Goal: Task Accomplishment & Management: Use online tool/utility

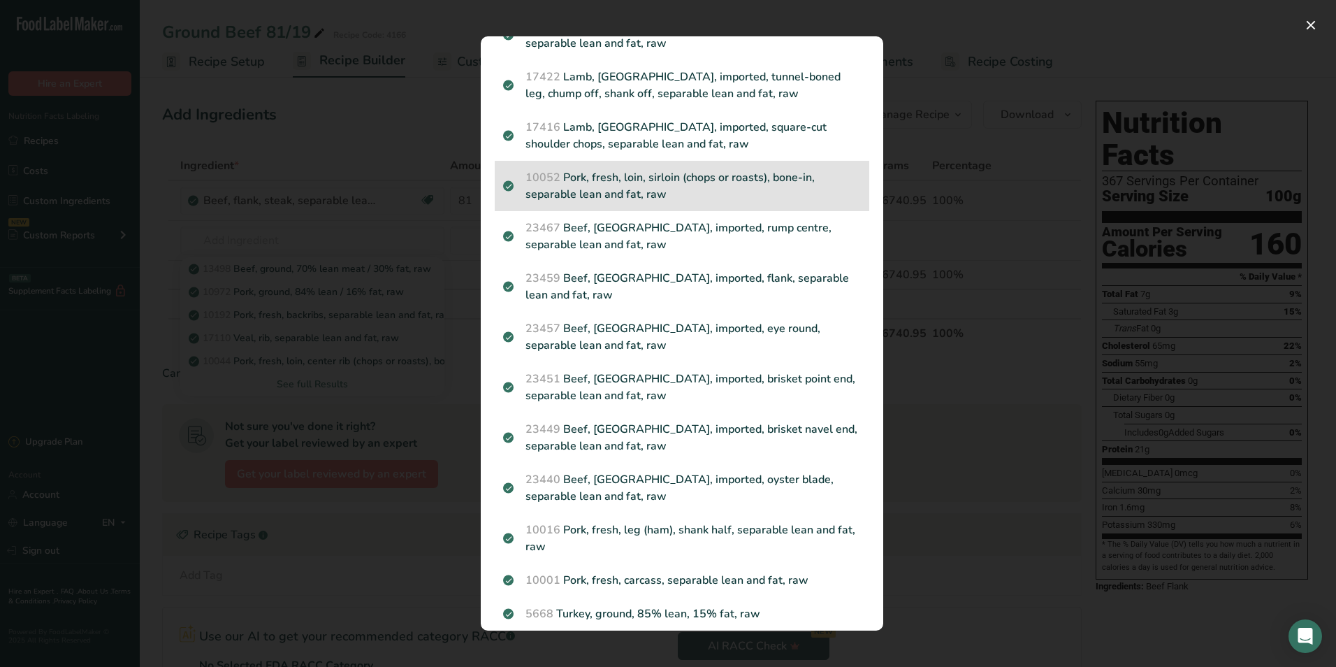
scroll to position [1258, 0]
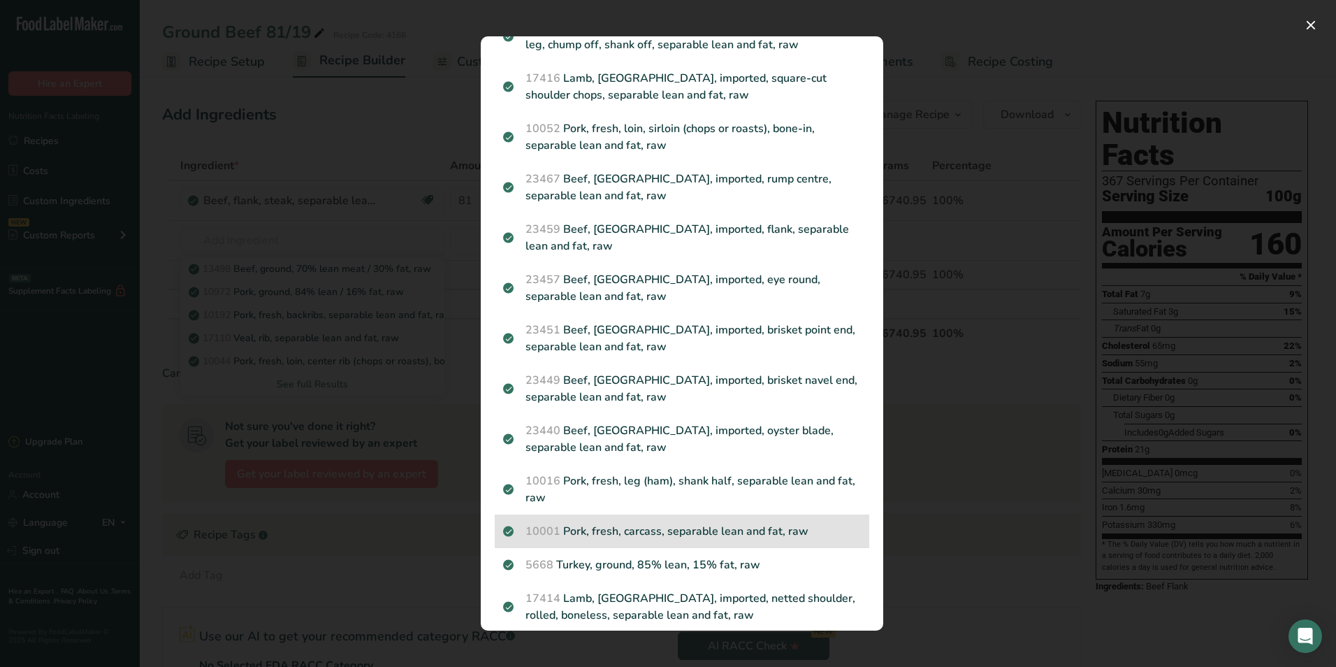
click at [687, 540] on p "10001 Pork, fresh, carcass, separable lean and fat, raw" at bounding box center [682, 531] width 358 height 17
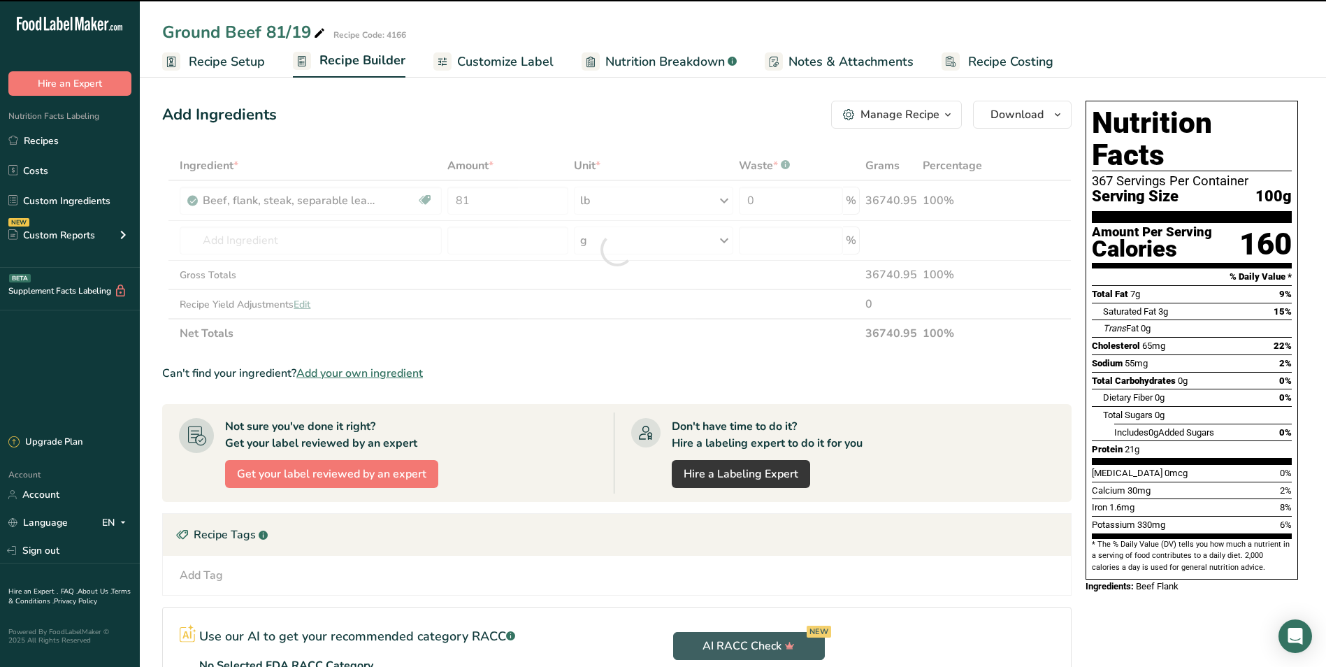
type input "0"
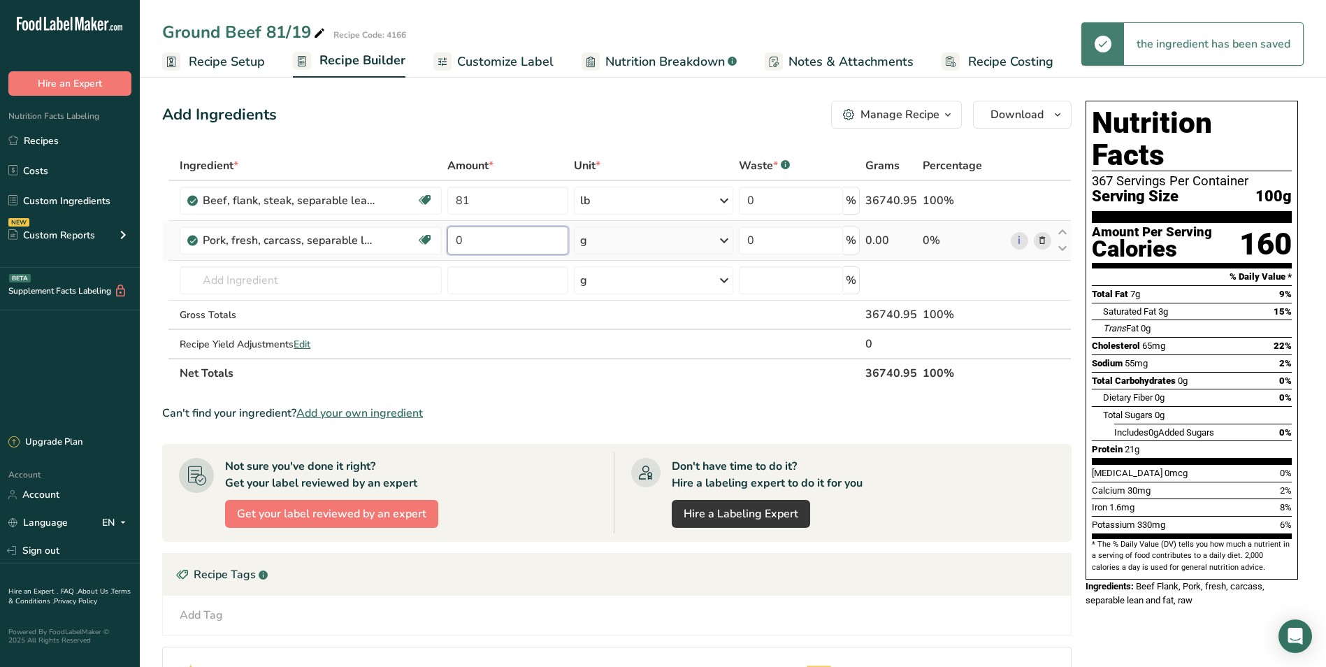
click at [465, 238] on input "0" at bounding box center [507, 240] width 121 height 28
type input "19"
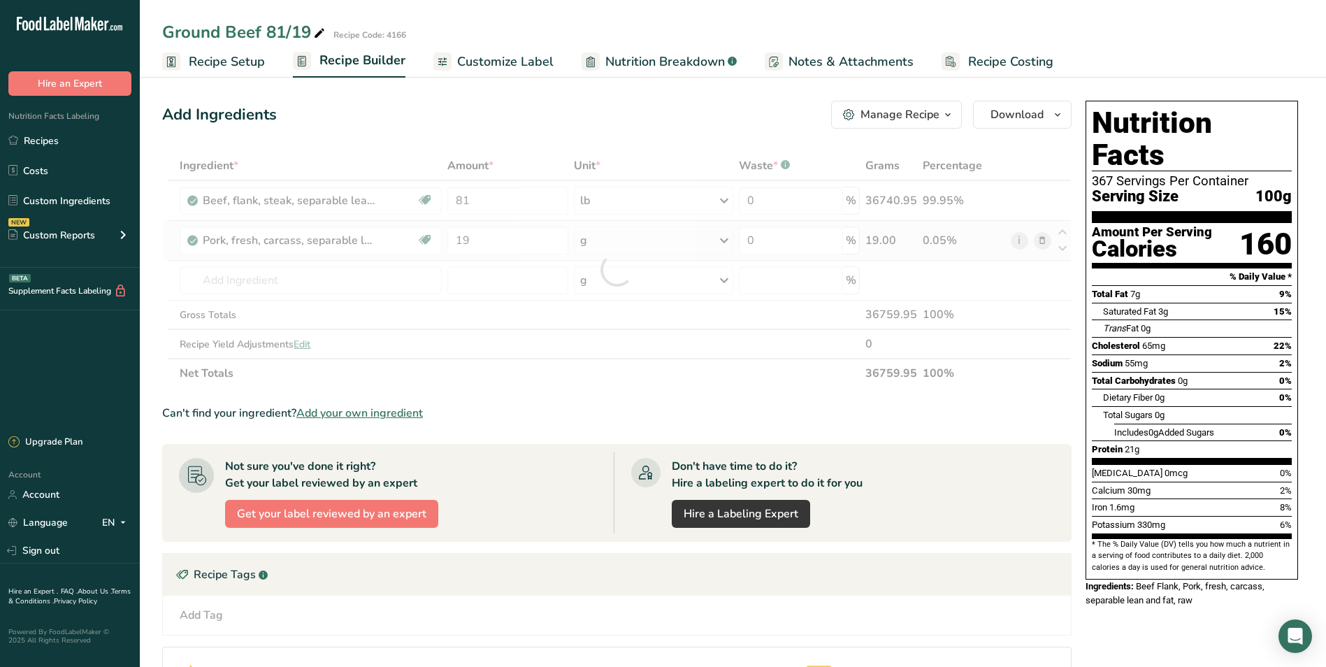
click at [660, 251] on div "Ingredient * Amount * Unit * Waste * .a-a{fill:#347362;}.b-a{fill:#fff;} Grams …" at bounding box center [616, 269] width 909 height 237
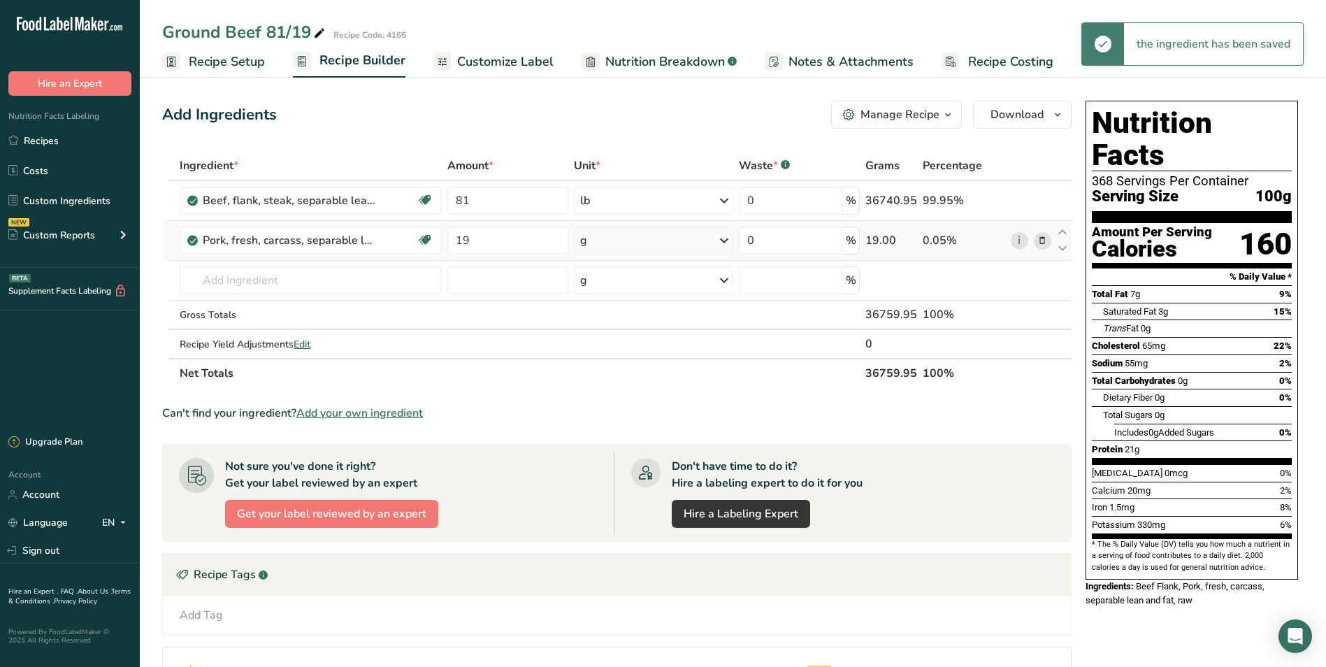
click at [720, 239] on icon at bounding box center [724, 240] width 17 height 25
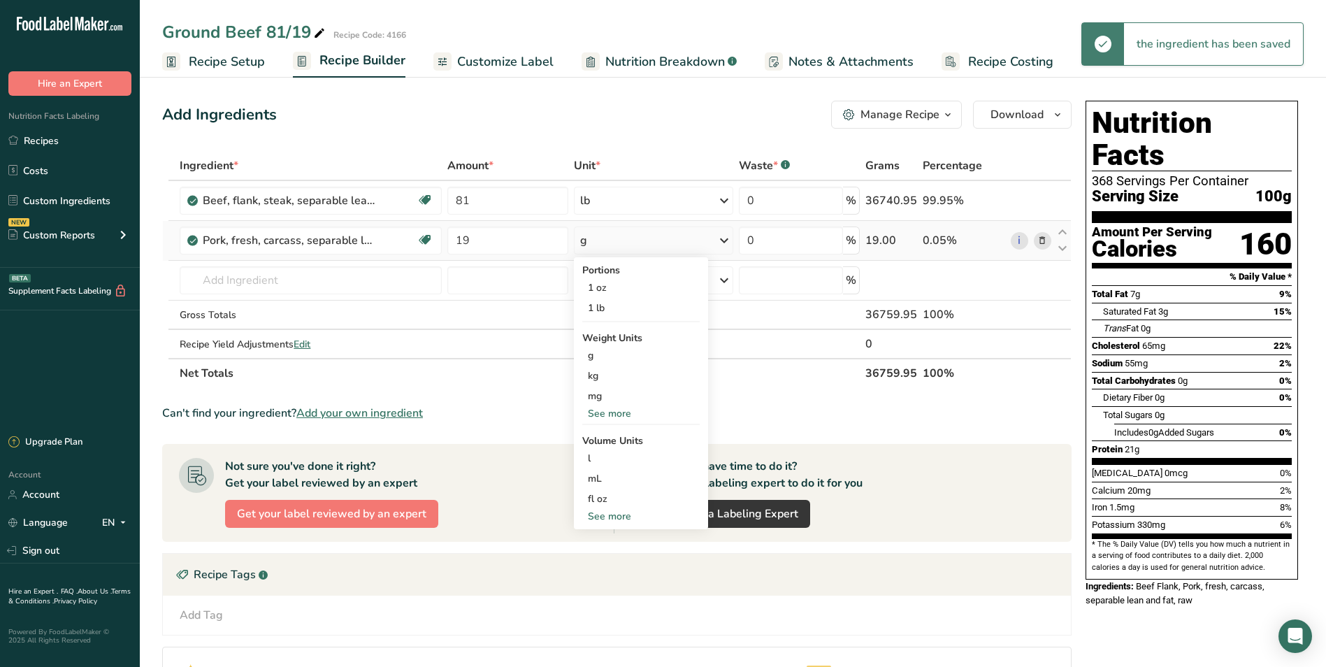
click at [616, 410] on div "See more" at bounding box center [640, 413] width 117 height 15
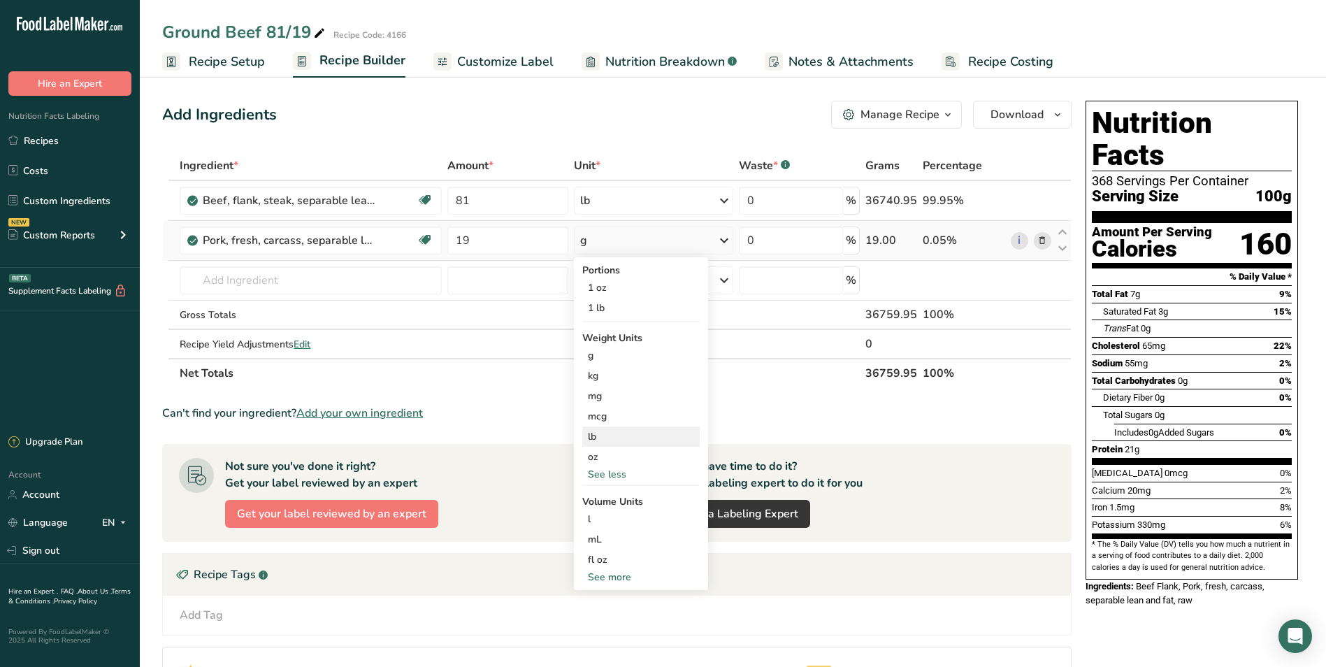
click at [603, 440] on div "lb" at bounding box center [640, 436] width 117 height 20
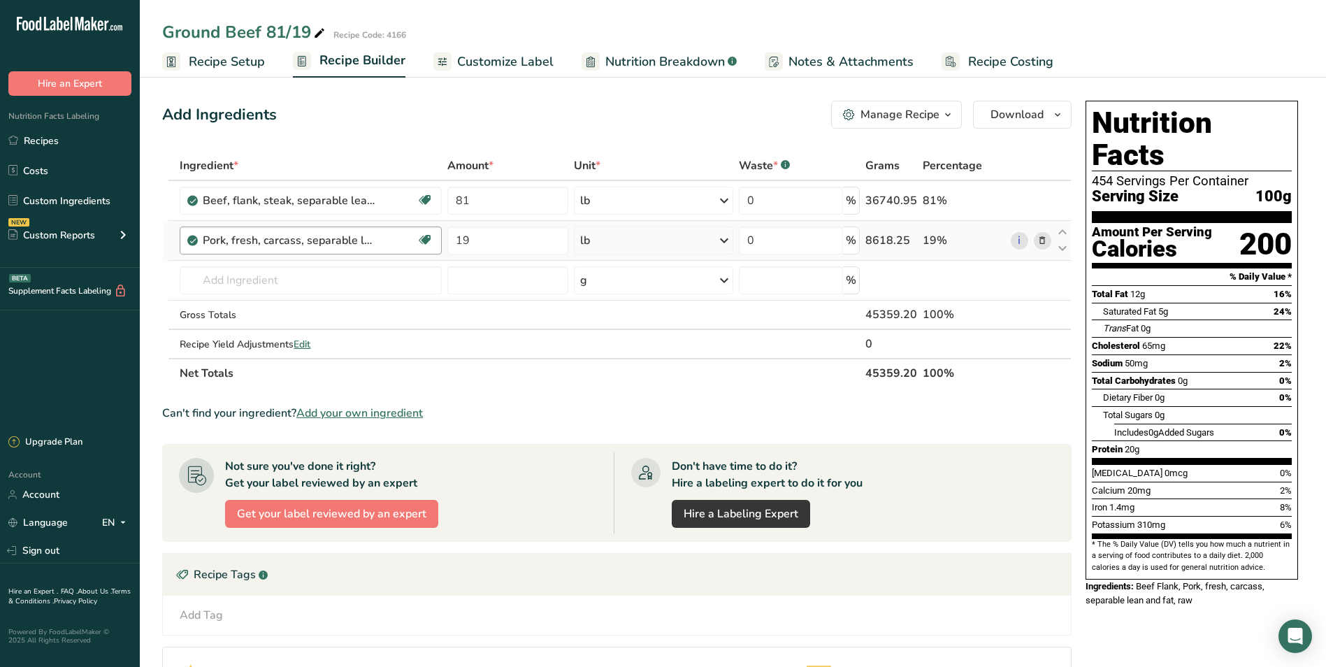
click at [374, 241] on div "Pork, fresh, carcass, separable lean and fat, raw" at bounding box center [290, 240] width 175 height 17
click at [1041, 238] on icon at bounding box center [1042, 240] width 10 height 15
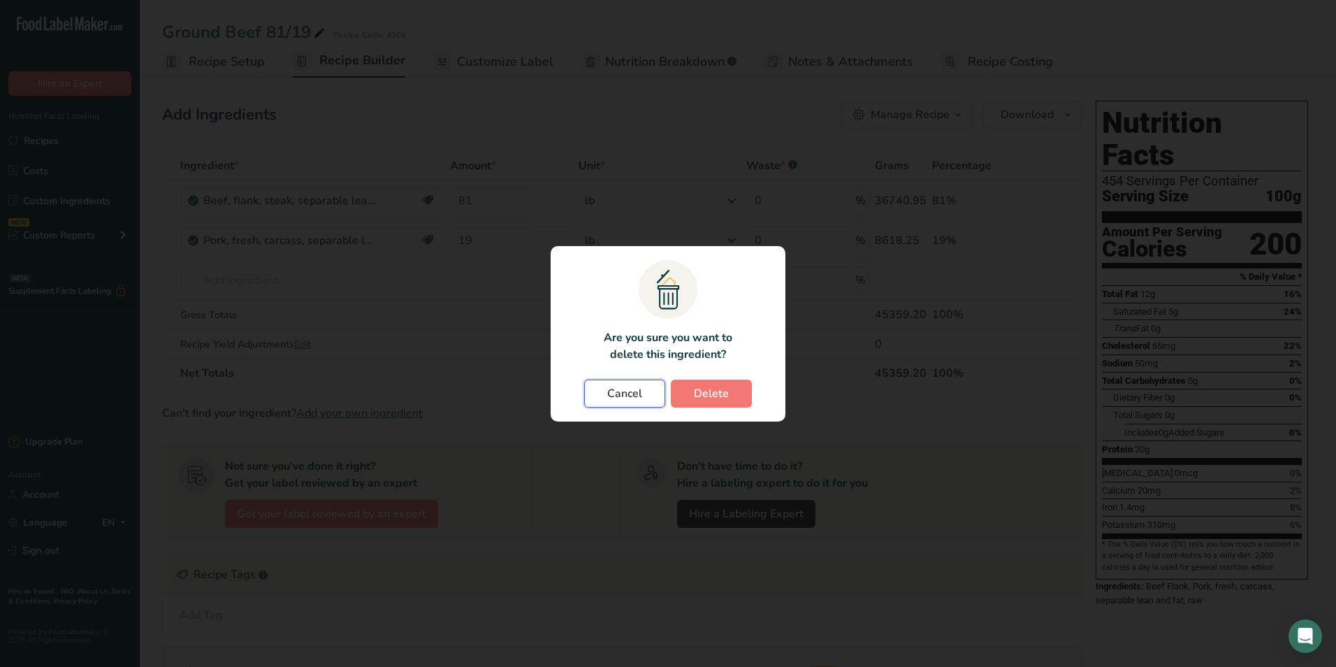
click at [643, 398] on button "Cancel" at bounding box center [624, 394] width 81 height 28
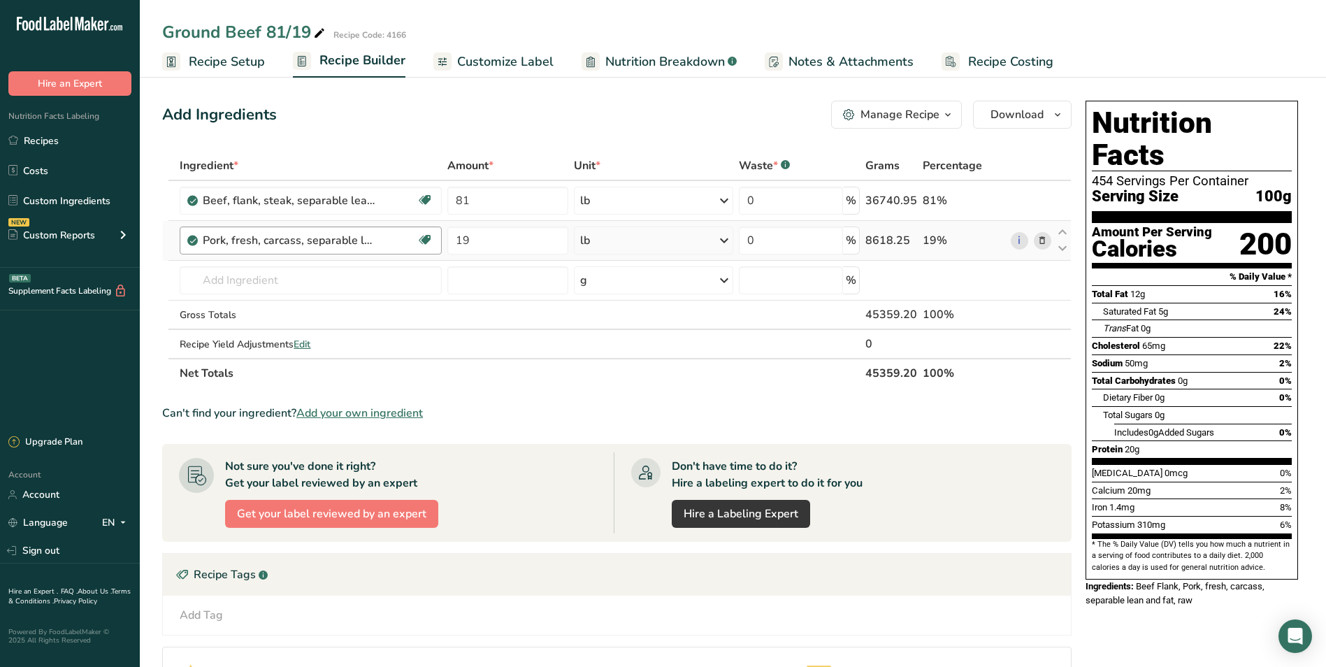
click at [393, 245] on div "Pork, fresh, carcass, separable lean and fat, raw" at bounding box center [309, 240] width 213 height 17
click at [396, 240] on div "Pork, fresh, carcass, separable lean and fat, raw" at bounding box center [309, 240] width 213 height 17
click at [373, 240] on div "Pork, fresh, carcass, separable lean and fat, raw" at bounding box center [290, 240] width 175 height 17
click at [327, 243] on div "Pork, fresh, carcass, separable lean and fat, raw" at bounding box center [290, 240] width 175 height 17
drag, startPoint x: 391, startPoint y: 242, endPoint x: 196, endPoint y: 252, distance: 195.2
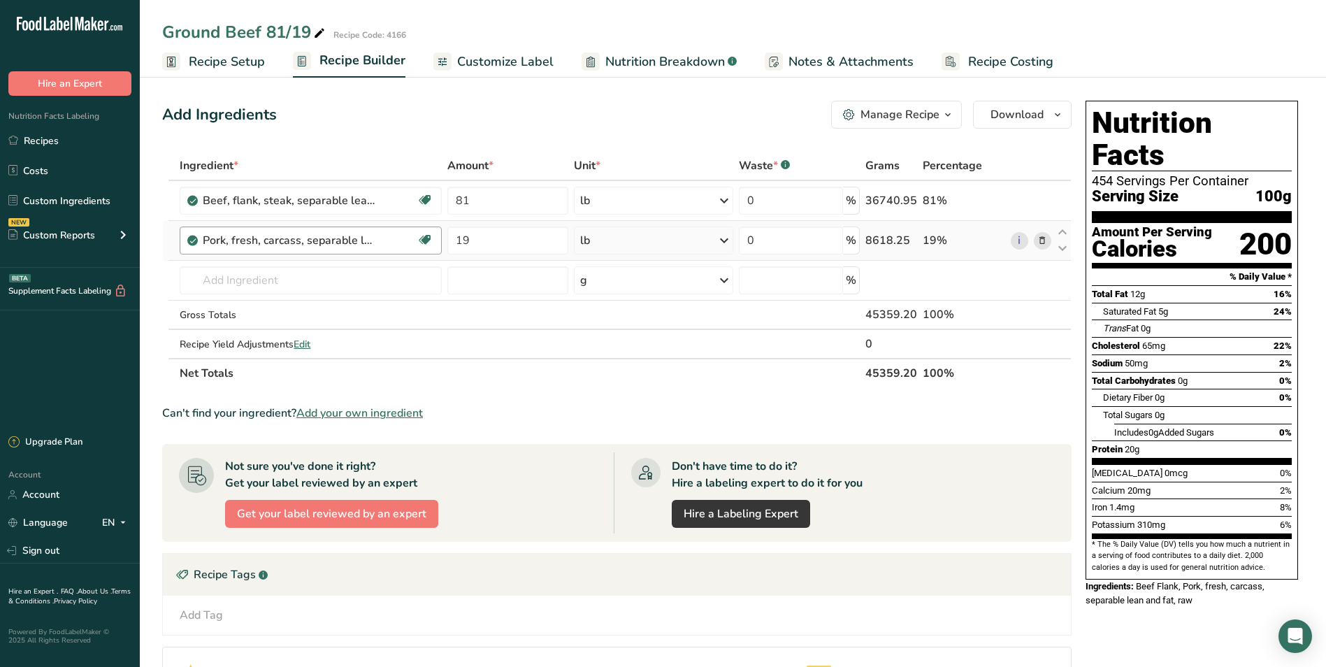
click at [196, 252] on div "Pork, fresh, carcass, separable lean and fat, raw Dairy free Gluten free Soy fr…" at bounding box center [310, 240] width 261 height 28
click at [1045, 240] on icon at bounding box center [1042, 240] width 10 height 15
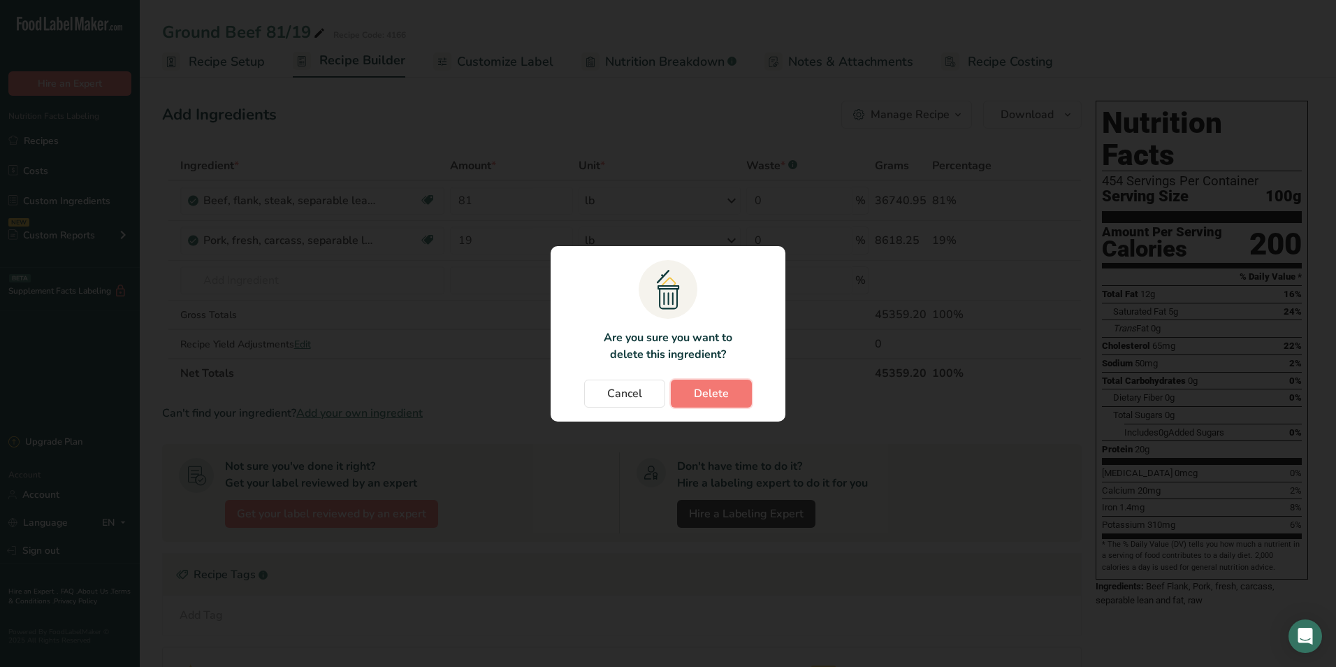
click at [705, 400] on span "Delete" at bounding box center [711, 393] width 35 height 17
click at [702, 393] on div "Cancel [GEOGRAPHIC_DATA]" at bounding box center [668, 394] width 207 height 28
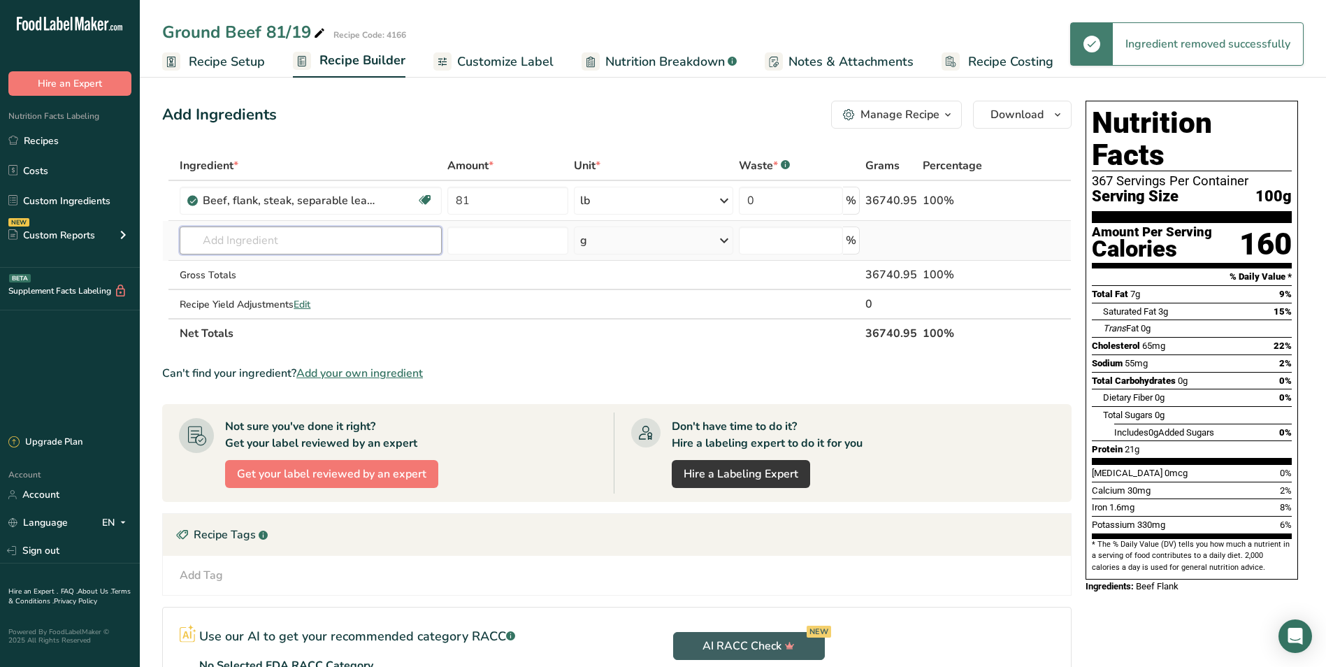
click at [276, 238] on input "text" at bounding box center [310, 240] width 261 height 28
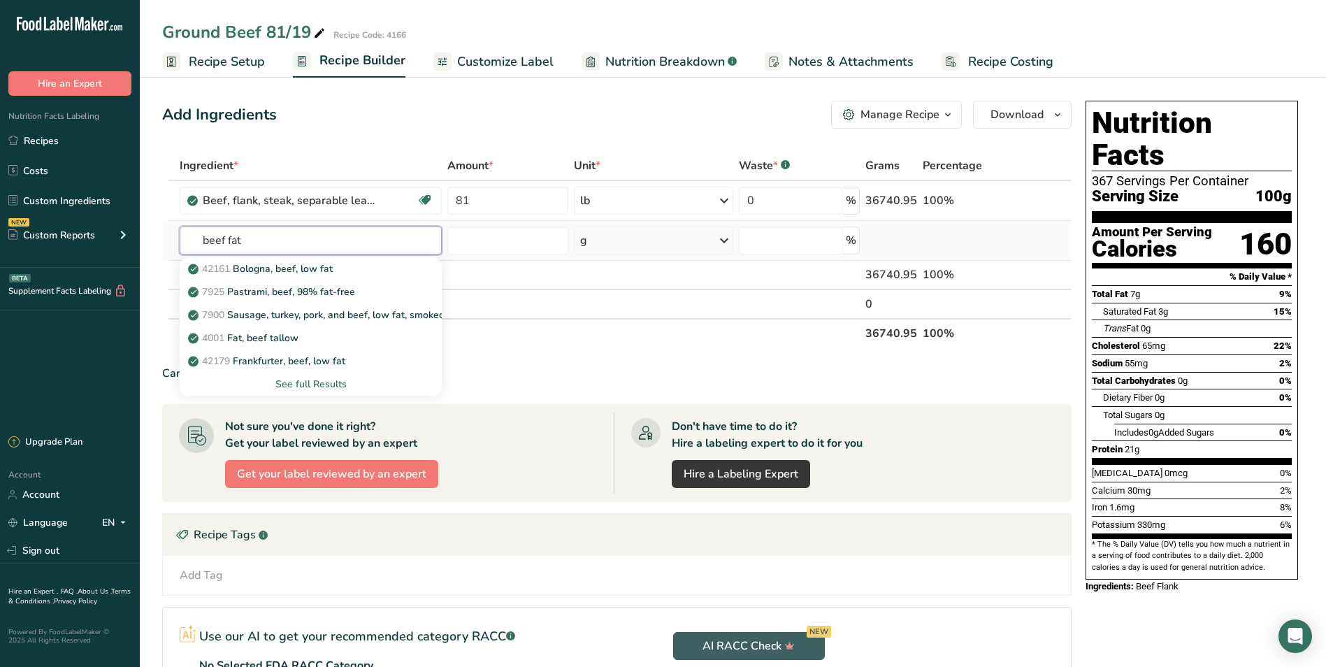
type input "beef fat"
click at [294, 382] on div "See full Results" at bounding box center [310, 384] width 239 height 15
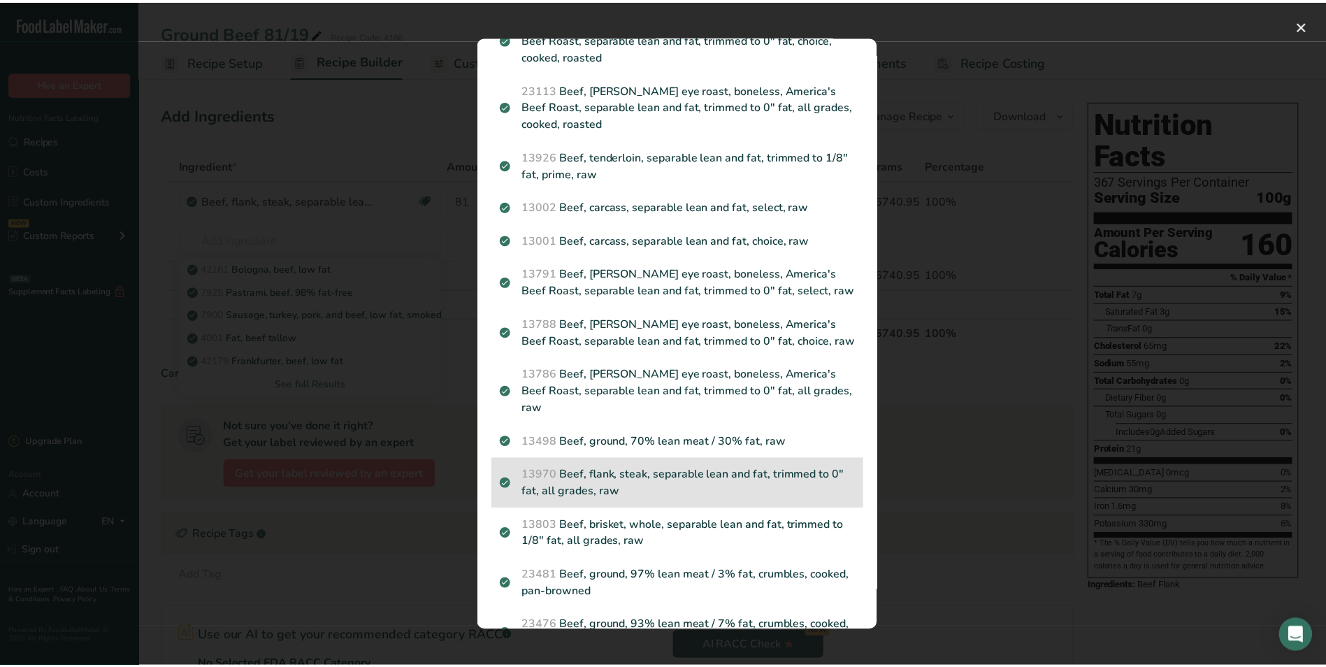
scroll to position [854, 0]
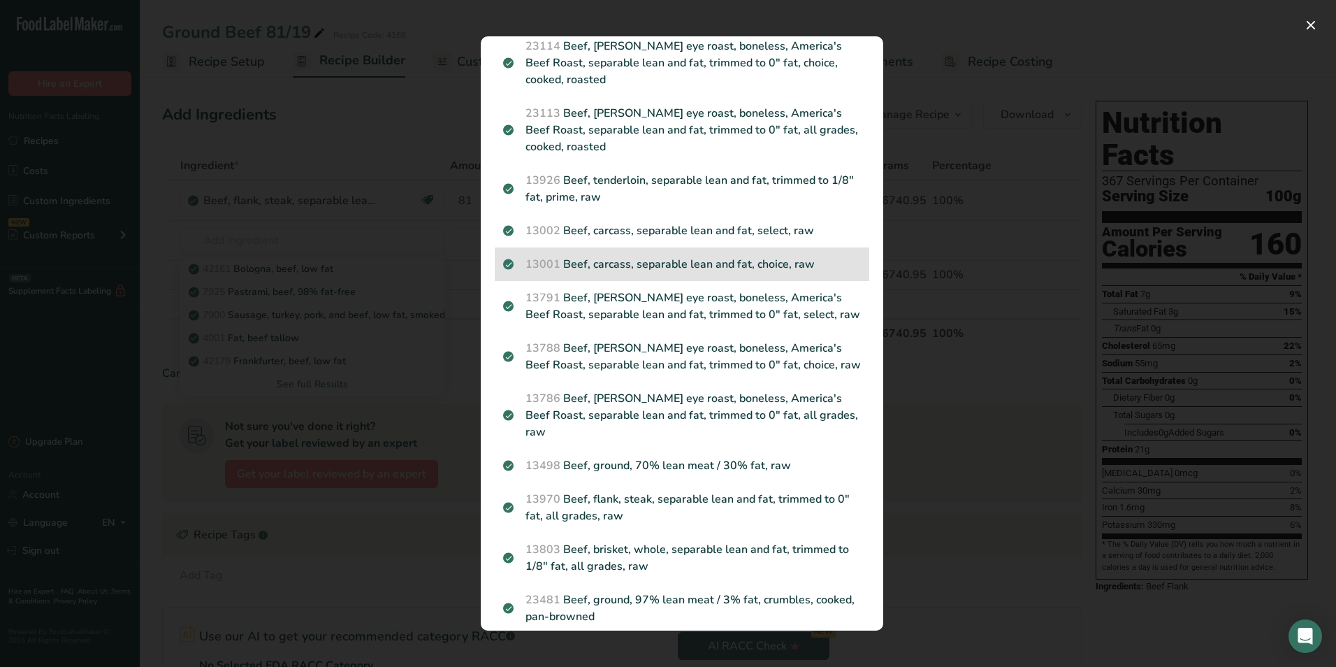
click at [722, 256] on p "13001 Beef, carcass, separable lean and fat, choice, raw" at bounding box center [682, 264] width 358 height 17
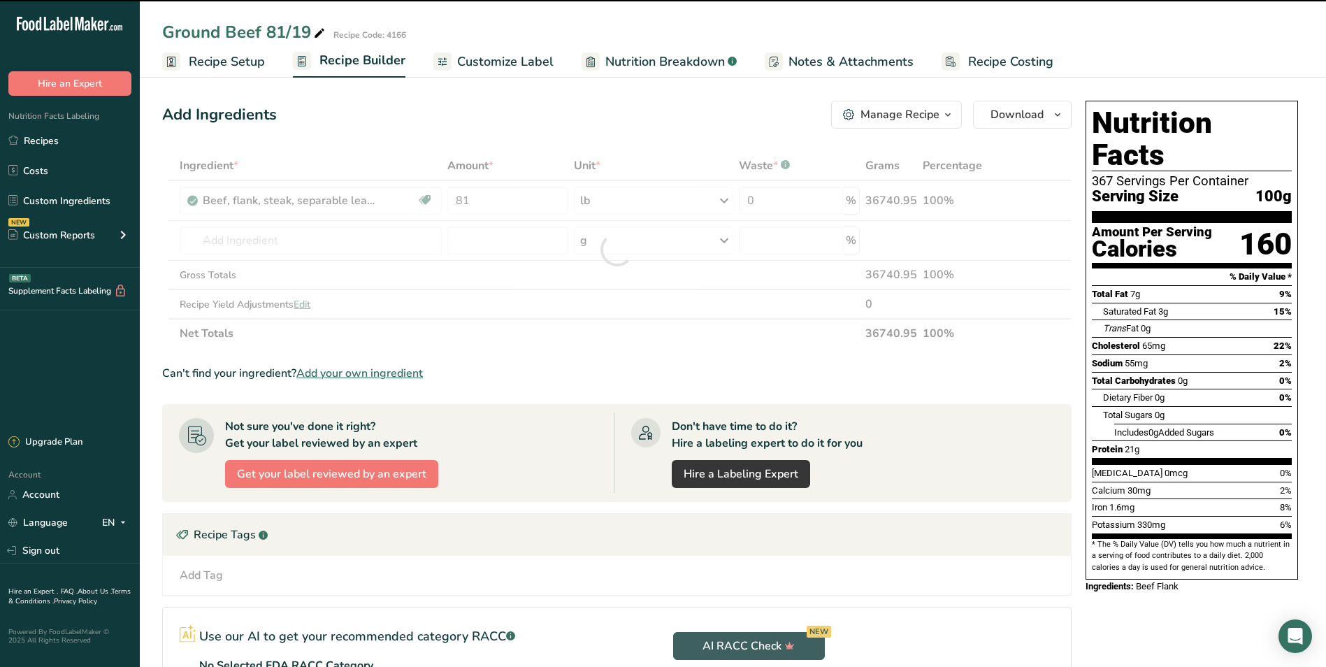
type input "0"
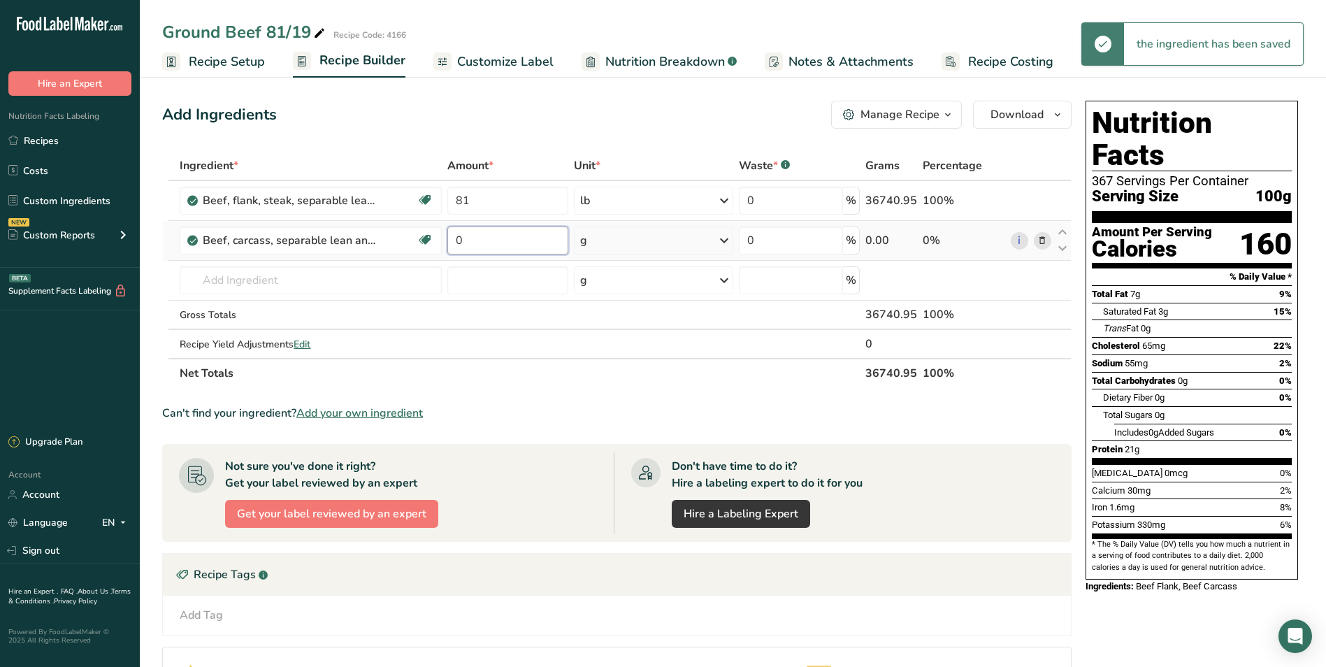
click at [447, 245] on input "0" at bounding box center [507, 240] width 121 height 28
click at [468, 240] on input "0" at bounding box center [507, 240] width 121 height 28
type input "19"
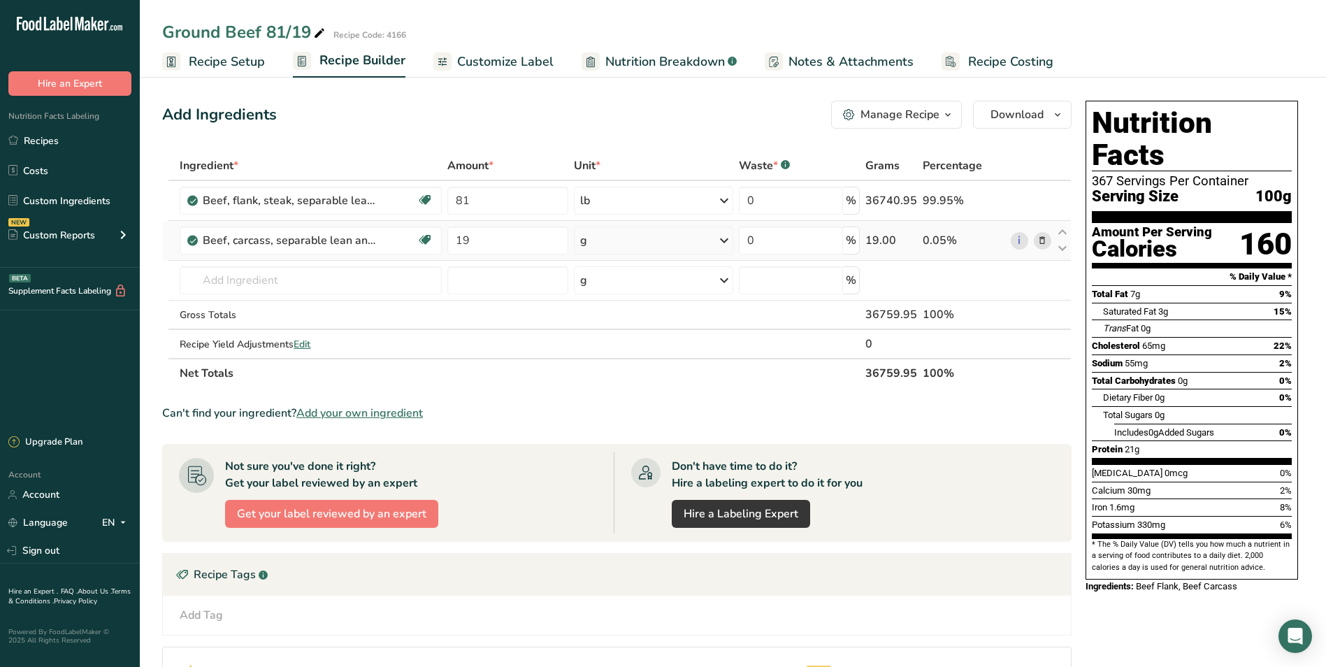
click at [716, 244] on div "Ingredient * Amount * Unit * Waste * .a-a{fill:#347362;}.b-a{fill:#fff;} Grams …" at bounding box center [616, 269] width 909 height 237
click at [724, 241] on icon at bounding box center [724, 240] width 17 height 25
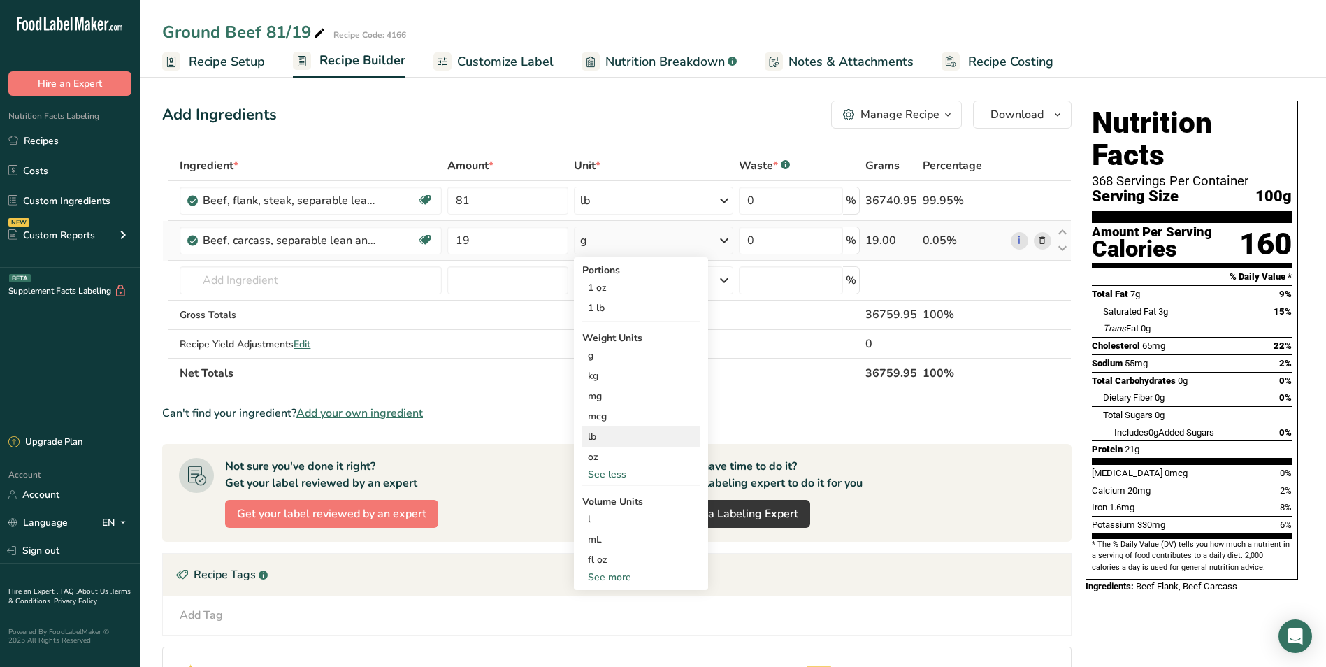
click at [616, 440] on div "lb" at bounding box center [640, 436] width 117 height 20
